Goal: Communication & Community: Answer question/provide support

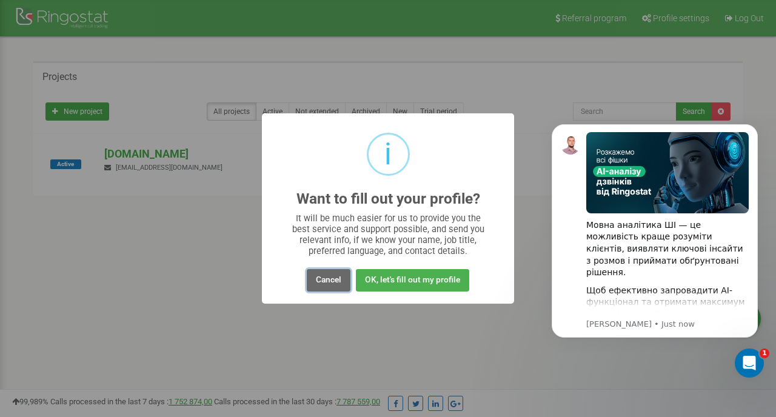
click at [318, 278] on button "Cancel" at bounding box center [329, 280] width 44 height 22
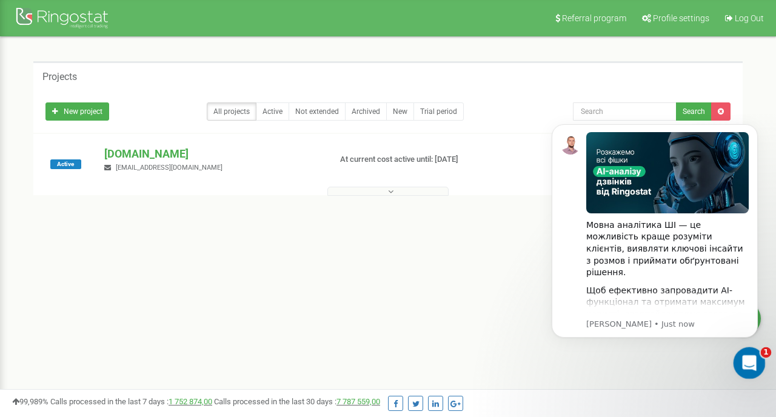
click at [753, 369] on div "Open Intercom Messenger" at bounding box center [747, 361] width 40 height 40
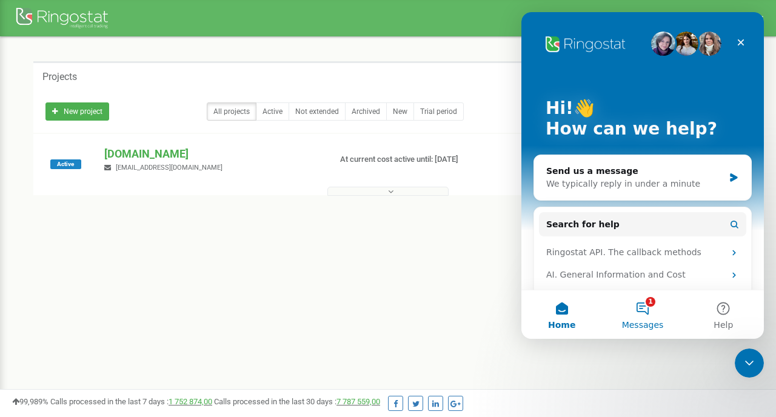
click at [644, 309] on button "1 Messages" at bounding box center [642, 314] width 81 height 48
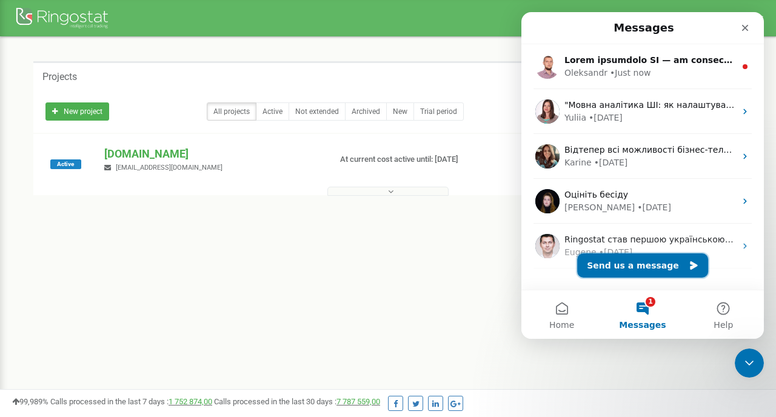
click at [625, 268] on button "Send us a message" at bounding box center [642, 265] width 131 height 24
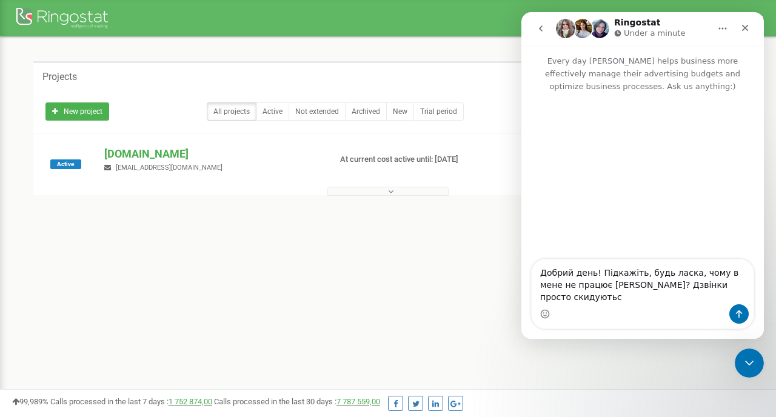
type textarea "Добрий день! Підкажіть, будь ласка, чому в мене не працює [PERSON_NAME]? Дзвінк…"
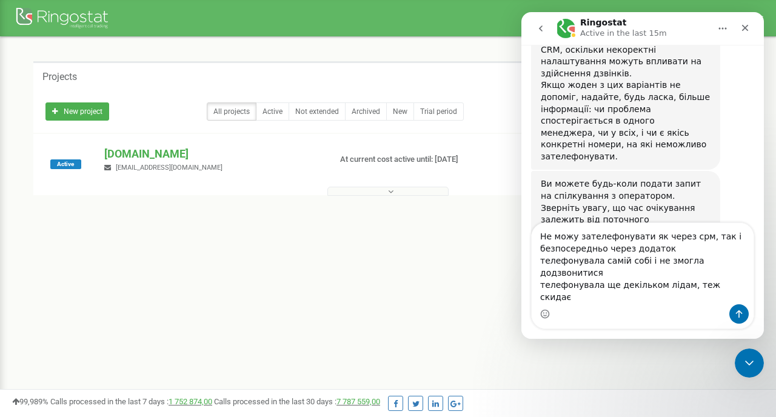
scroll to position [741, 0]
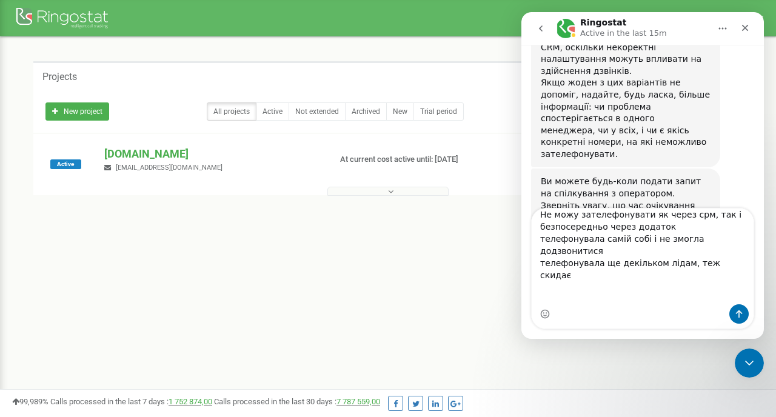
type textarea "Не можу зателефонувати як через срм, так і безпосередньо через додаток телефону…"
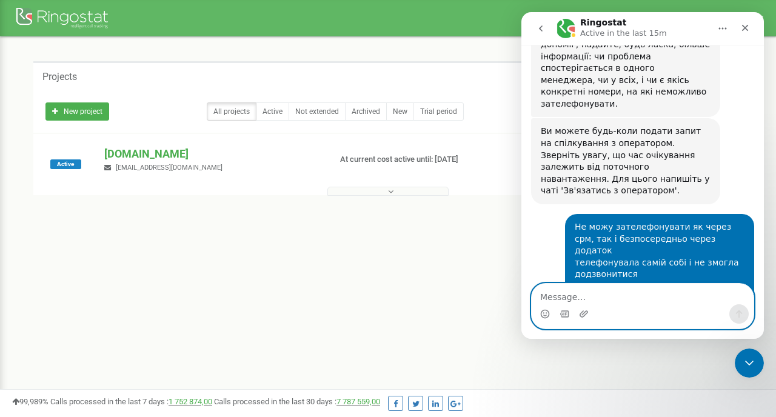
scroll to position [851, 0]
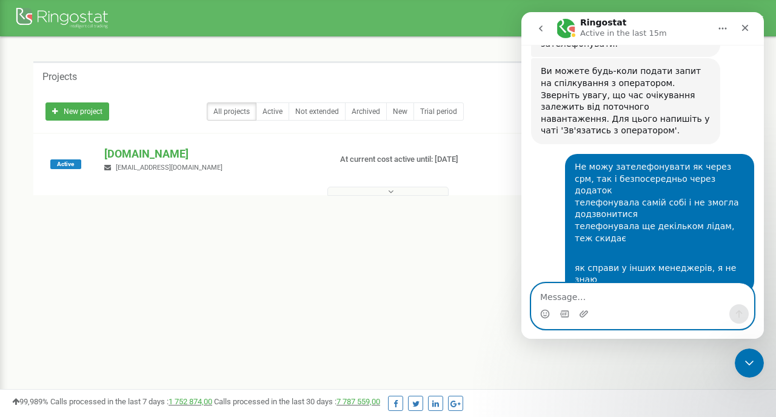
click at [580, 291] on textarea "Message…" at bounding box center [642, 294] width 222 height 21
type textarea "чекаю"
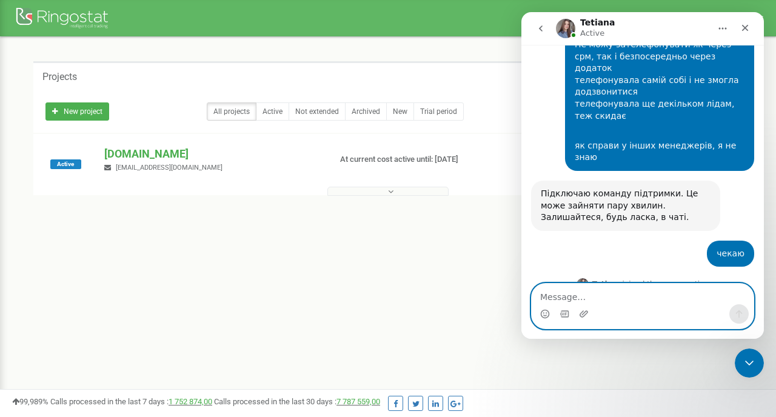
scroll to position [975, 0]
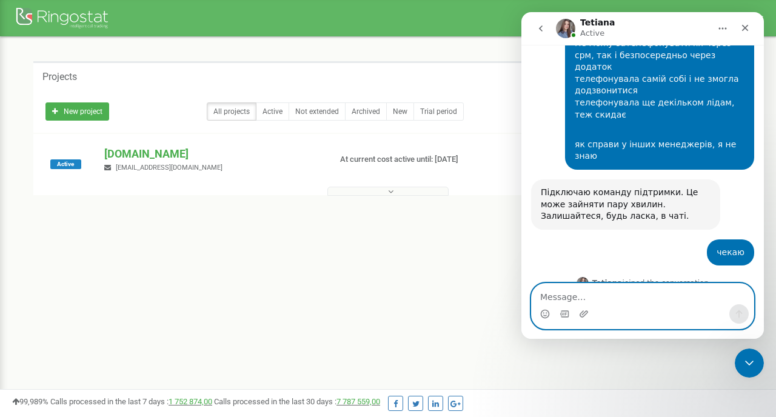
click at [583, 297] on textarea "Message…" at bounding box center [642, 294] width 222 height 21
paste textarea "[PHONE_NUMBER]"
type textarea "[PHONE_NUMBER]/21.08.25/10:45"
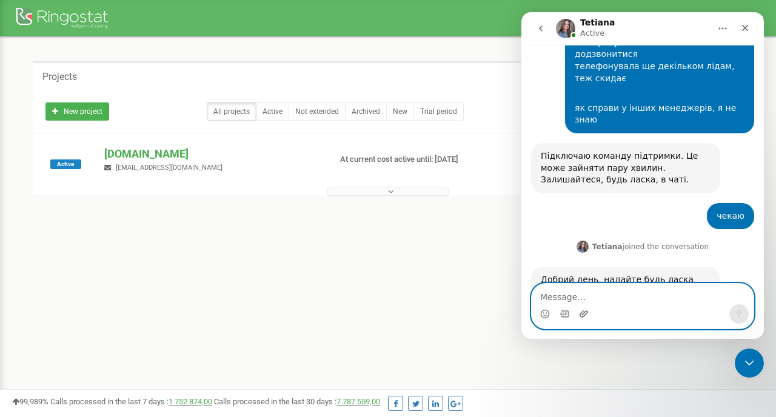
click at [579, 312] on icon "Upload attachment" at bounding box center [584, 314] width 10 height 10
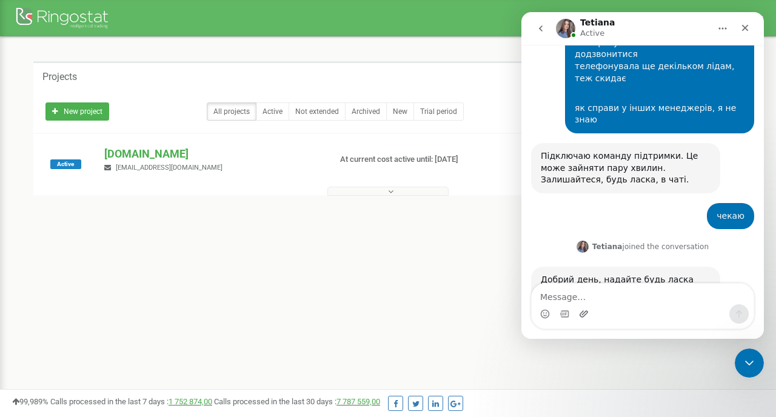
scroll to position [1058, 0]
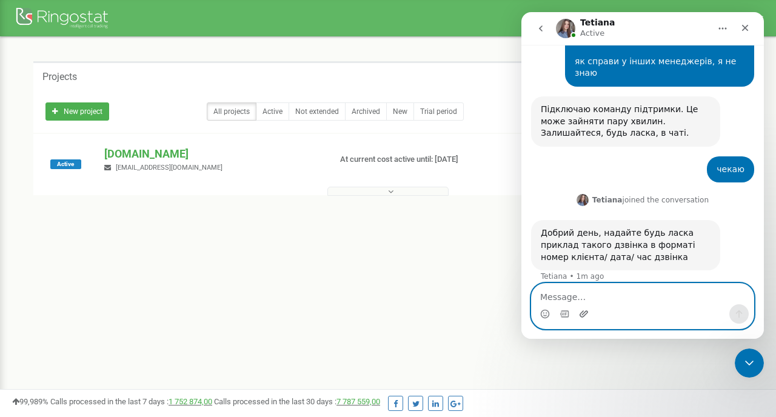
click at [583, 313] on icon "Upload attachment" at bounding box center [583, 313] width 8 height 7
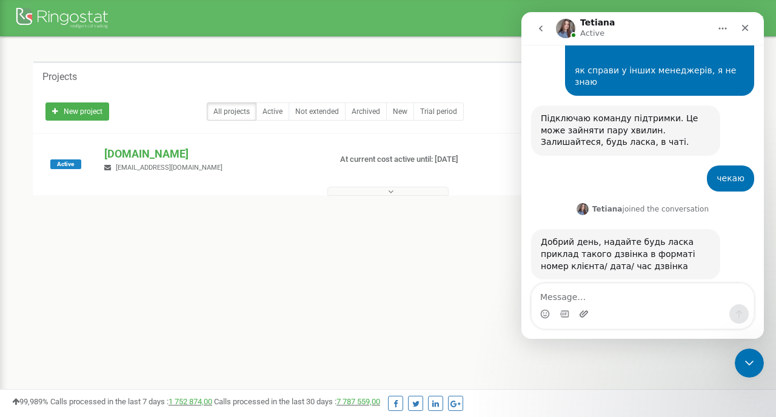
scroll to position [1047, 0]
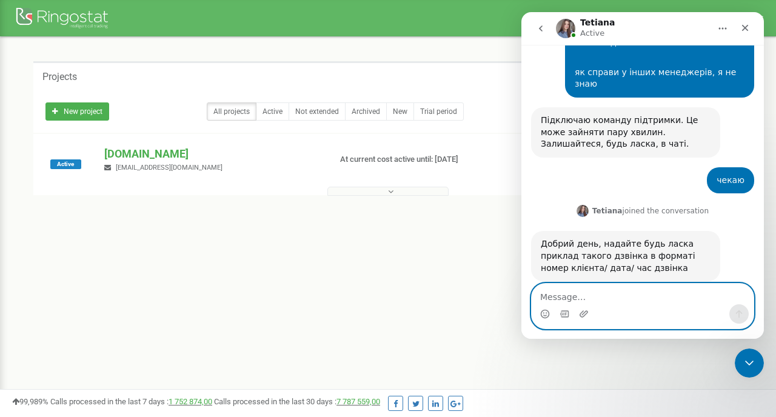
click at [594, 289] on textarea "Message…" at bounding box center [642, 294] width 222 height 21
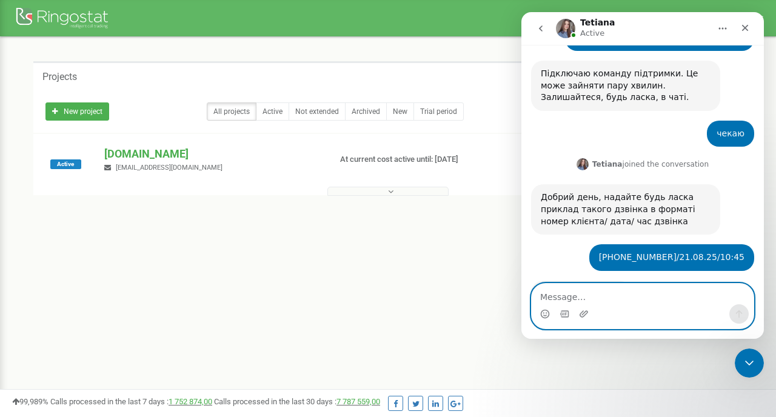
scroll to position [1111, 0]
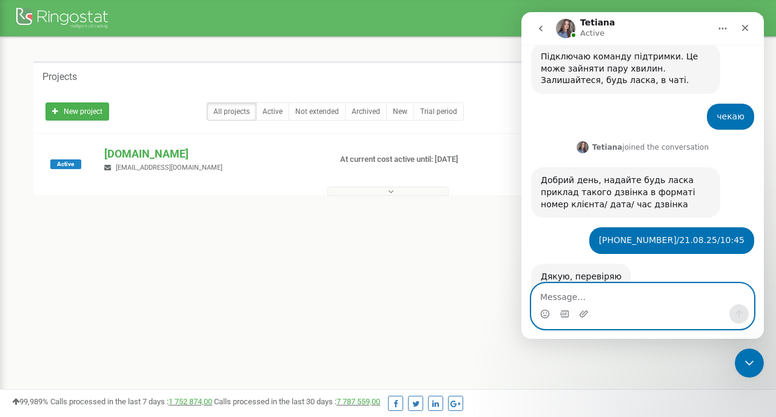
click at [587, 301] on textarea "Message…" at bounding box center [642, 294] width 222 height 21
type textarea "так"
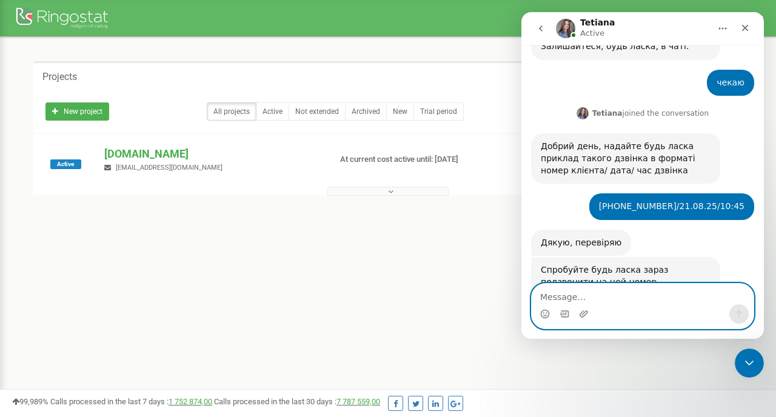
scroll to position [1146, 0]
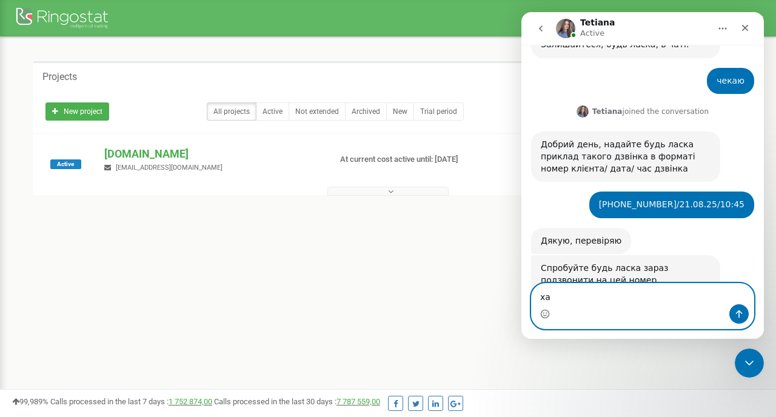
type textarea "х"
type textarea "зараз перевірю"
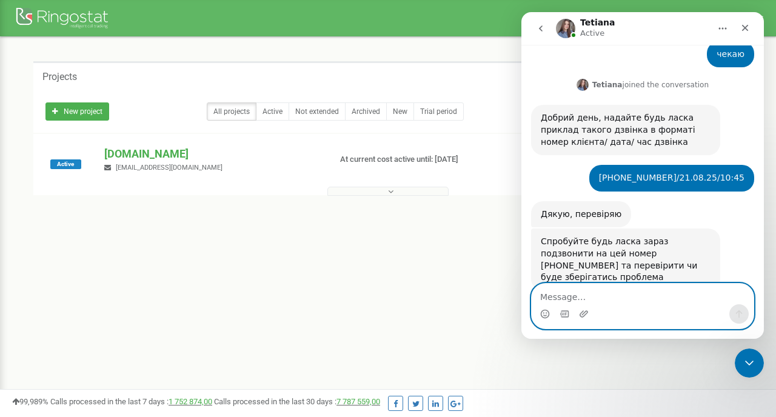
scroll to position [1174, 0]
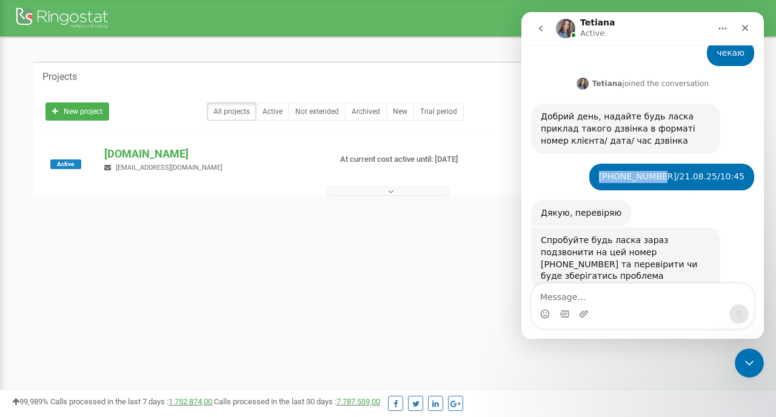
drag, startPoint x: 625, startPoint y: 82, endPoint x: 682, endPoint y: 82, distance: 57.0
click at [682, 171] on div "[PHONE_NUMBER]/21.08.25/10:45" at bounding box center [671, 177] width 145 height 12
copy div "[PHONE_NUMBER]"
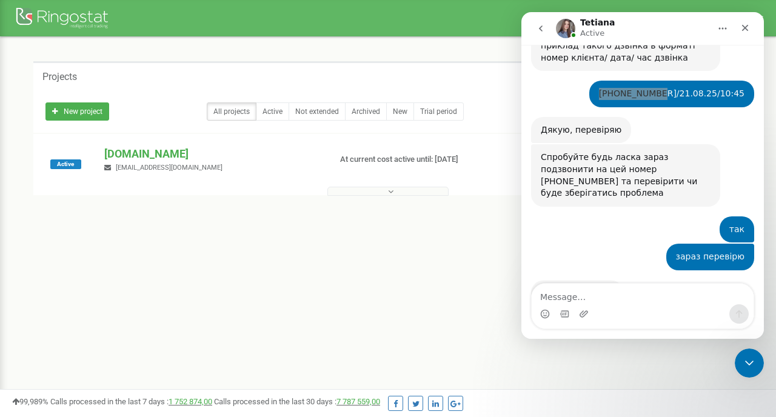
scroll to position [1264, 0]
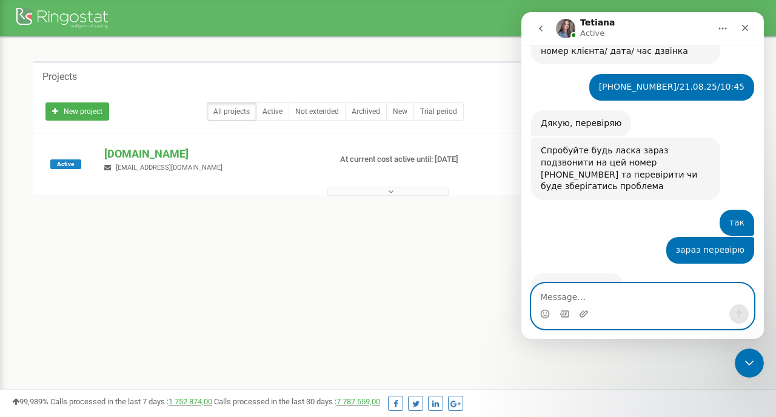
click at [593, 288] on textarea "Message…" at bounding box center [642, 294] width 222 height 21
type textarea "так, ніби додзвонилась"
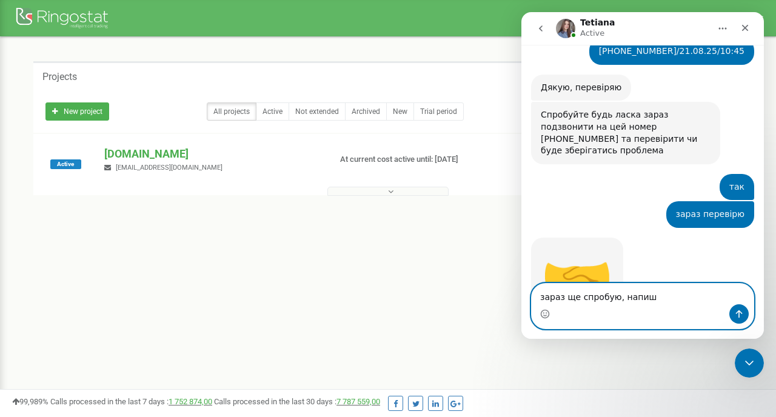
type textarea "зараз ще спробую, напишу"
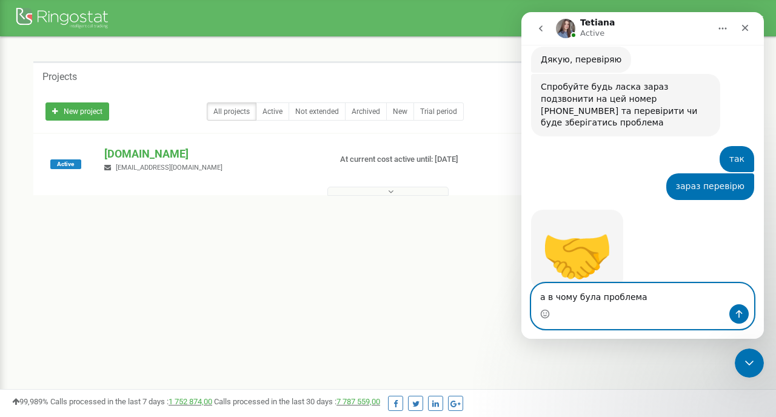
type textarea "а в чому була проблема?"
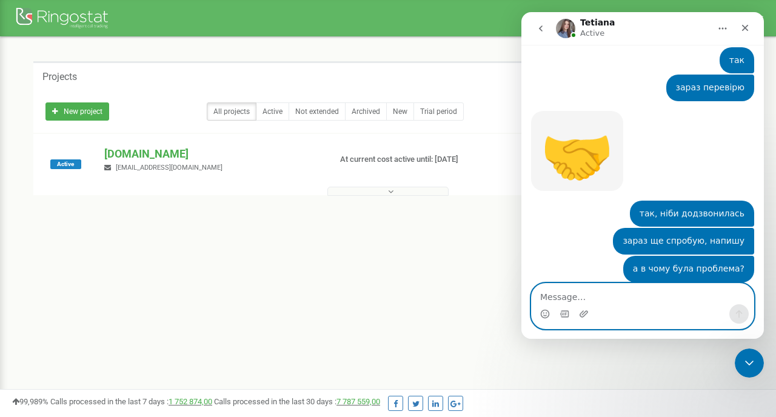
scroll to position [1427, 0]
click at [600, 291] on textarea "Message…" at bounding box center [642, 294] width 222 height 21
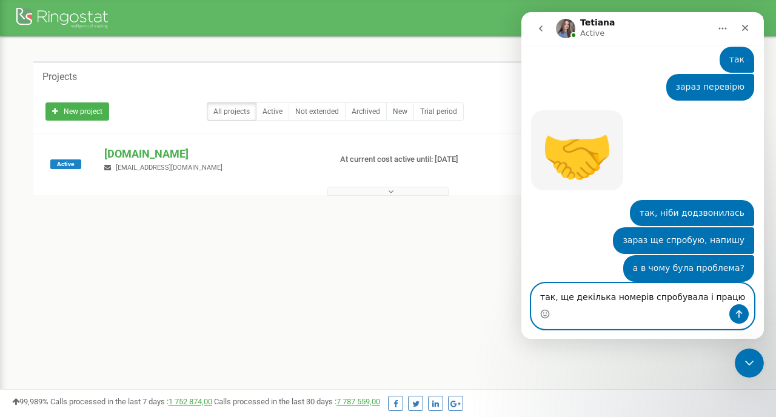
type textarea "так, ще декілька номерів спробувала і працюж"
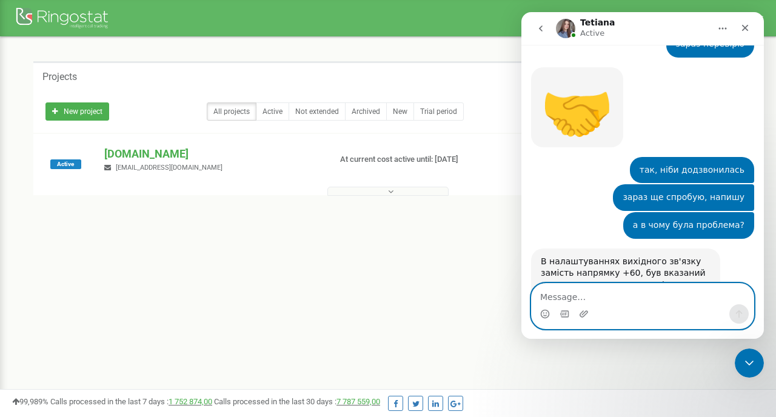
scroll to position [1475, 0]
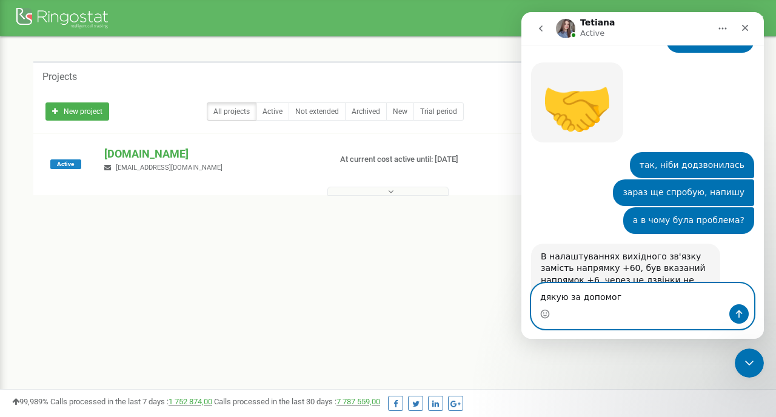
type textarea "дякую за допомогу"
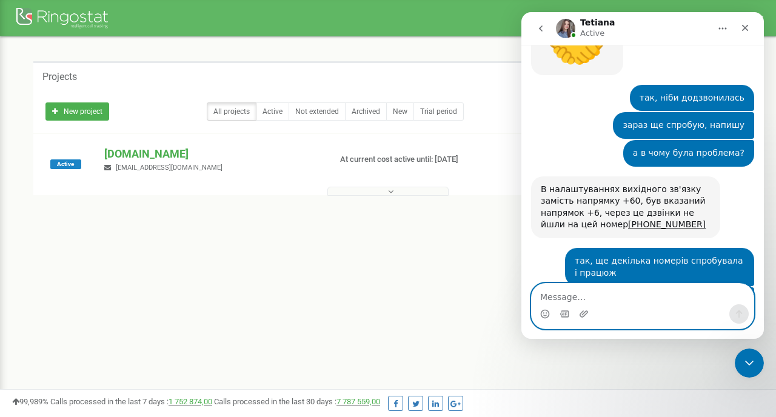
scroll to position [1551, 0]
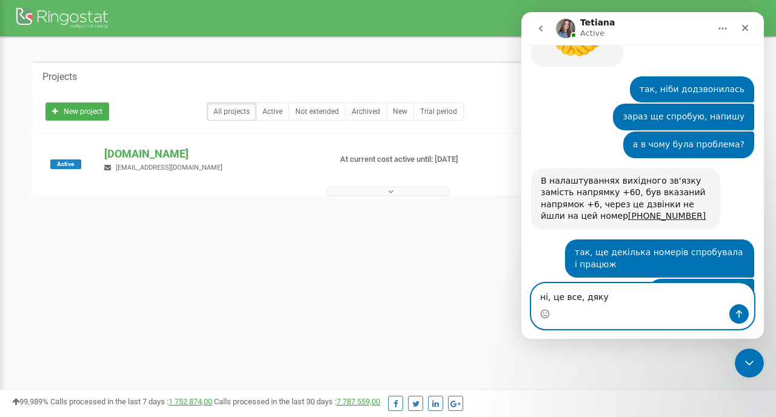
type textarea "ні, це все, дякую"
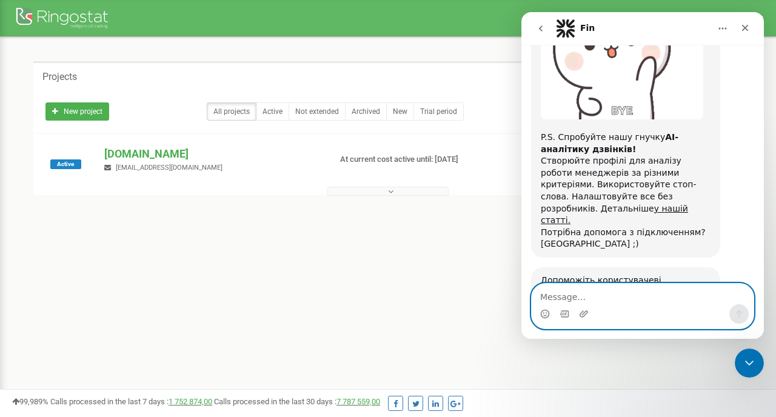
scroll to position [2015, 0]
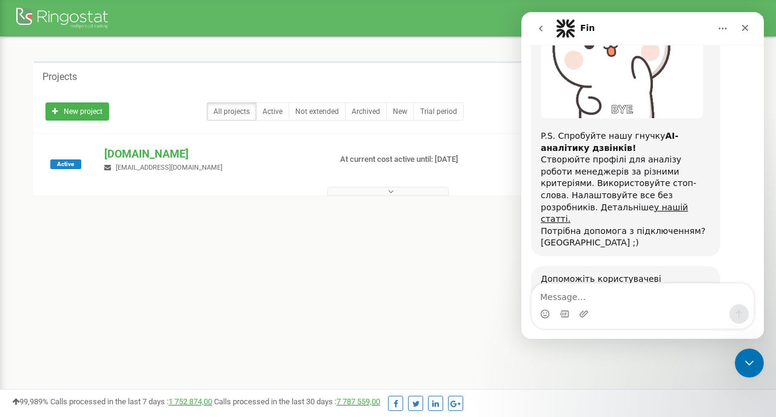
click at [651, 351] on span "Great" at bounding box center [644, 362] width 22 height 22
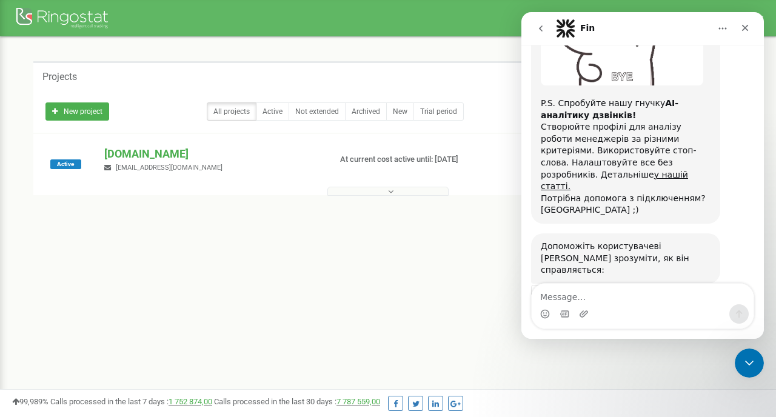
click at [675, 361] on div "Submit" at bounding box center [679, 373] width 24 height 24
